Goal: Task Accomplishment & Management: Complete application form

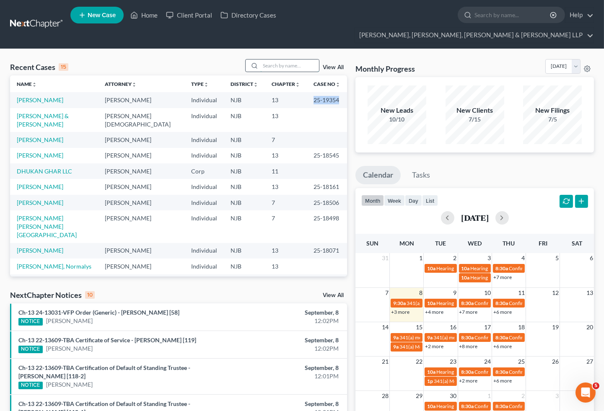
click at [295, 60] on input "search" at bounding box center [289, 66] width 59 height 12
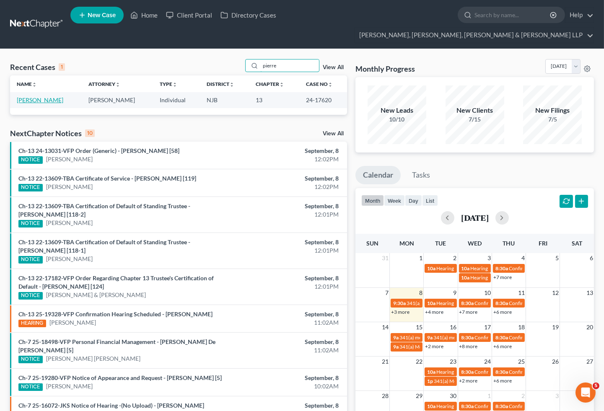
type input "pierre"
click at [39, 96] on link "[PERSON_NAME]" at bounding box center [40, 99] width 47 height 7
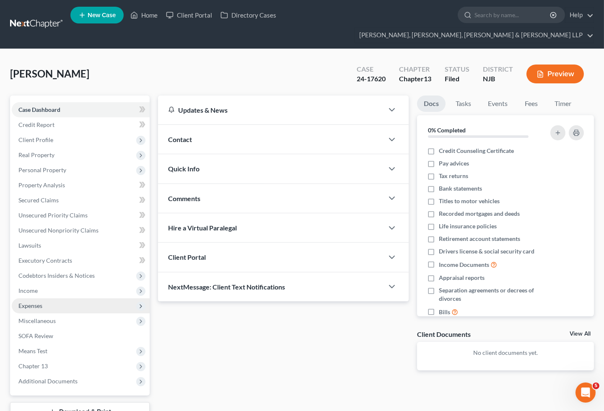
click at [34, 302] on span "Expenses" at bounding box center [30, 305] width 24 height 7
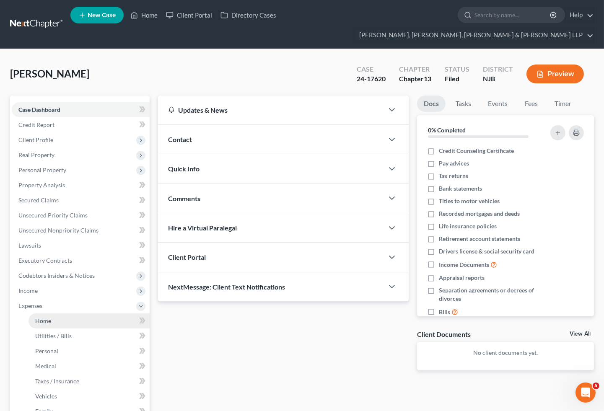
click at [42, 317] on span "Home" at bounding box center [43, 320] width 16 height 7
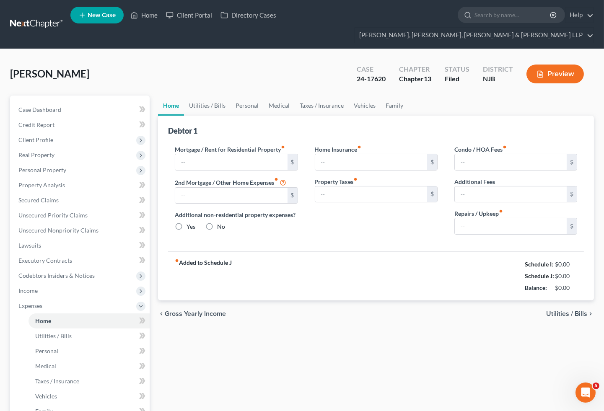
type input "1,294.87"
type input "0.00"
radio input "true"
type input "147.00"
type input "0.00"
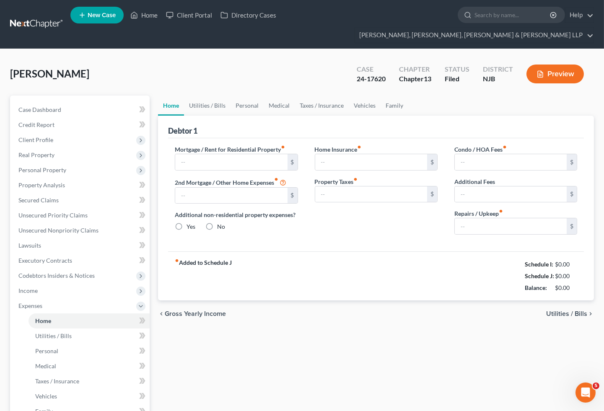
type input "25.00"
type input "0.00"
type input "300.00"
click at [362, 96] on link "Vehicles" at bounding box center [365, 106] width 32 height 20
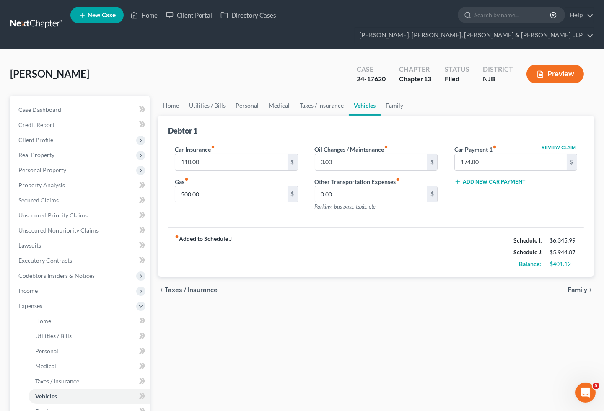
click at [202, 70] on div "[PERSON_NAME] Upgraded Case 24-17620 Chapter Chapter 13 Status [GEOGRAPHIC_DATA…" at bounding box center [302, 77] width 584 height 36
click at [470, 96] on ul "Home Utilities / Bills Personal Medical Taxes / Insurance Vehicles Family" at bounding box center [376, 106] width 436 height 20
